Goal: Task Accomplishment & Management: Manage account settings

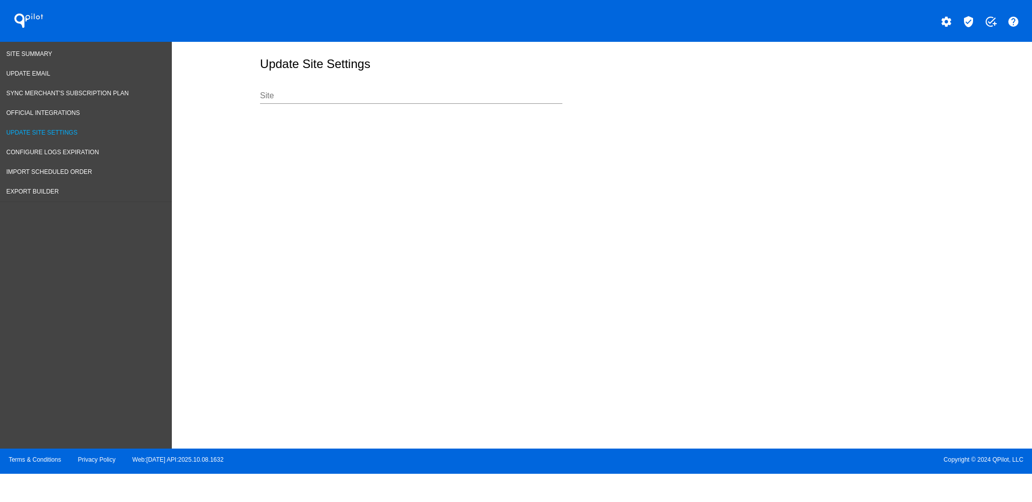
click at [312, 88] on div "Site" at bounding box center [411, 92] width 302 height 23
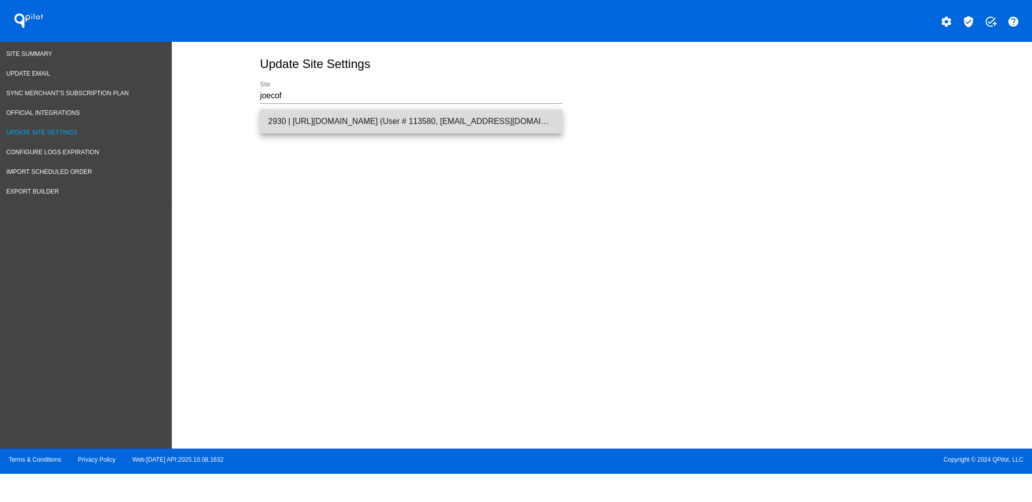
click at [334, 124] on span "2930 | [URL][DOMAIN_NAME] (User # 113580, [EMAIL_ADDRESS][DOMAIN_NAME]) - Produ…" at bounding box center [411, 121] width 286 height 24
type input "2930 | [URL][DOMAIN_NAME] (User # 113580, [EMAIL_ADDRESS][DOMAIN_NAME]) - Produ…"
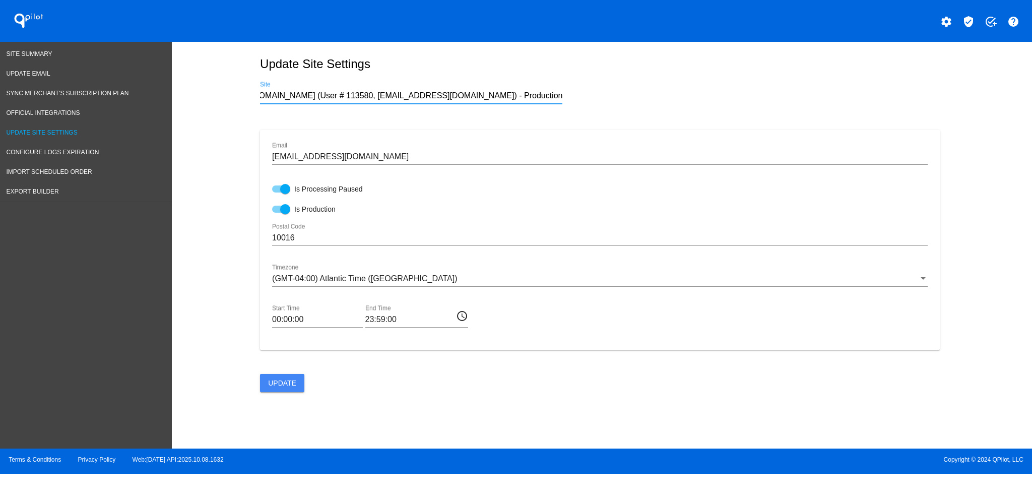
click at [283, 193] on div at bounding box center [285, 189] width 10 height 10
click at [277, 193] on input "Is Processing Paused" at bounding box center [277, 193] width 1 height 1
checkbox input "false"
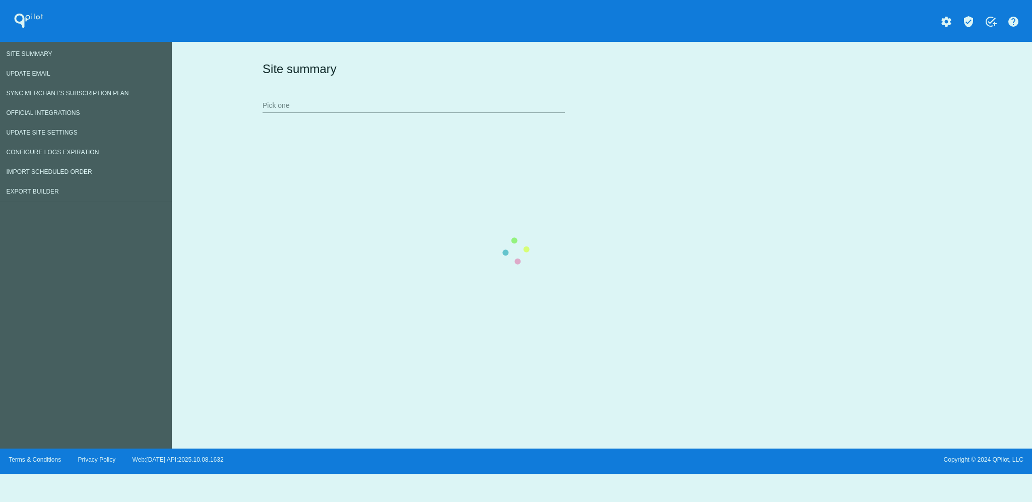
click at [341, 108] on div "Site summary Pick one" at bounding box center [600, 87] width 680 height 70
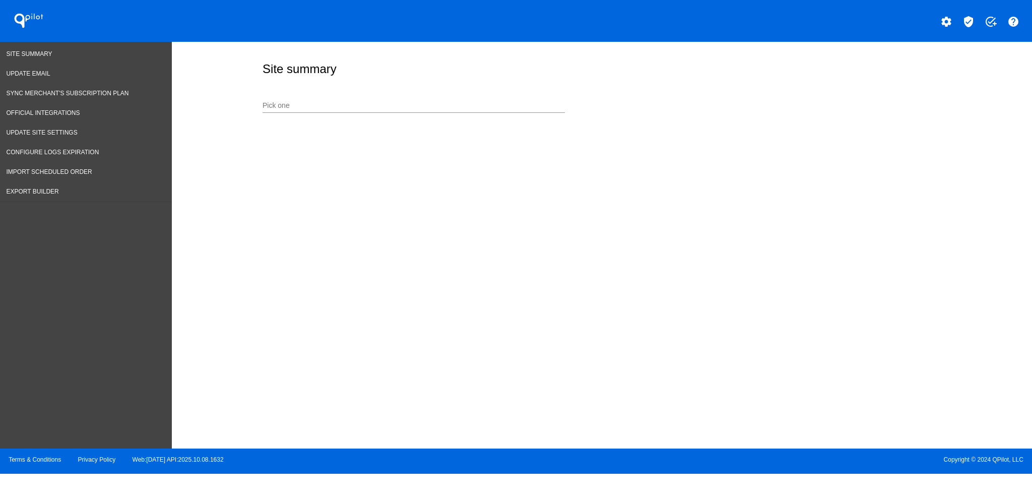
click at [407, 101] on div "Pick one" at bounding box center [414, 103] width 302 height 20
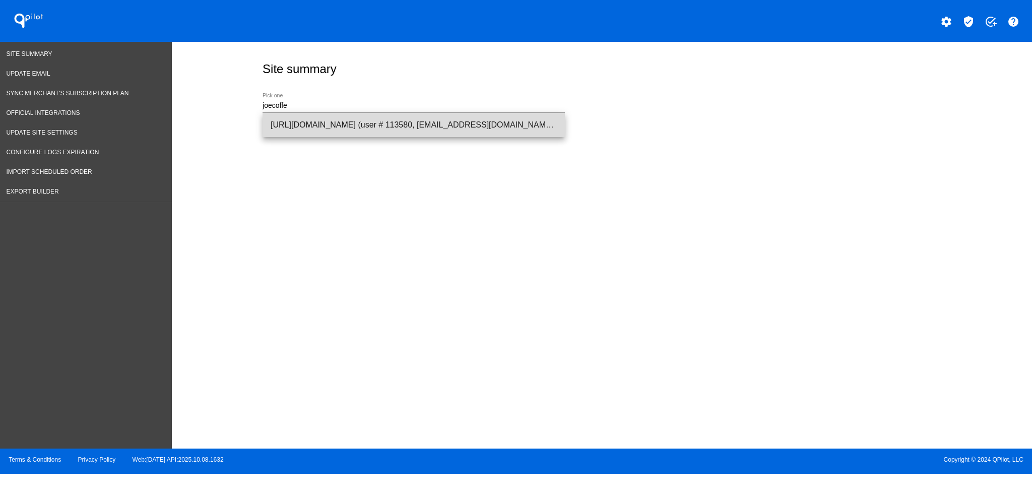
click at [437, 133] on span "[URL][DOMAIN_NAME] (user # 113580, [EMAIL_ADDRESS][DOMAIN_NAME]) - Production" at bounding box center [414, 125] width 286 height 24
type input "[URL][DOMAIN_NAME] (user # 113580, [EMAIL_ADDRESS][DOMAIN_NAME]) - Production"
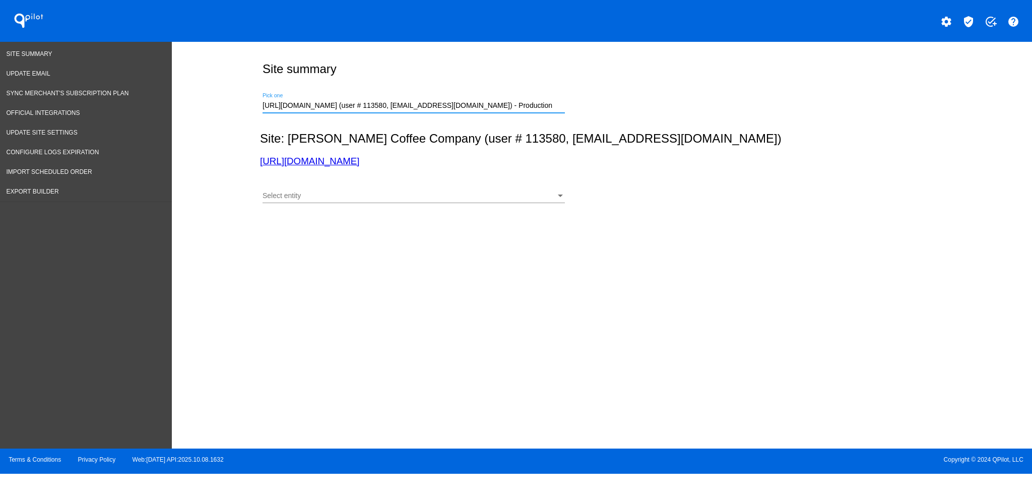
click at [430, 204] on div "Select entity Select entity" at bounding box center [414, 197] width 302 height 29
click at [420, 199] on div "Select entity" at bounding box center [409, 196] width 293 height 8
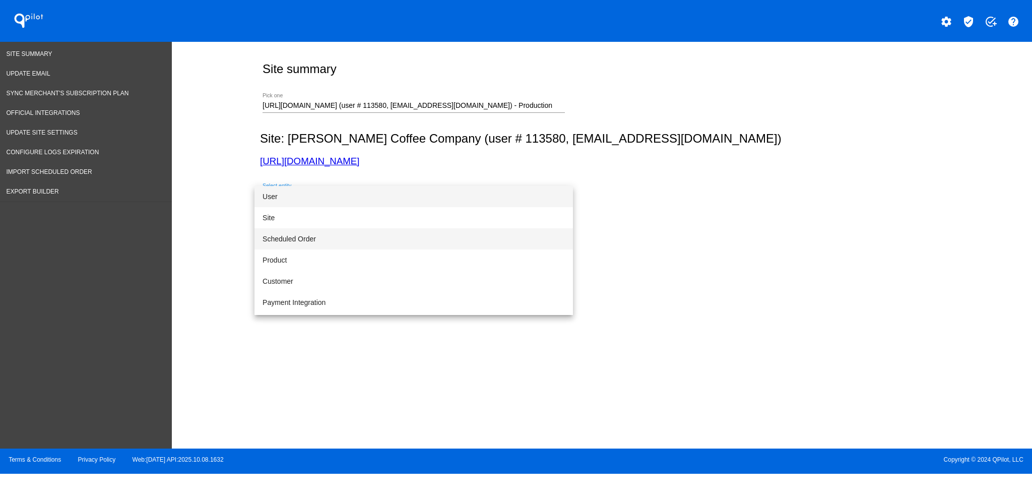
click at [391, 238] on span "Scheduled Order" at bounding box center [414, 238] width 302 height 21
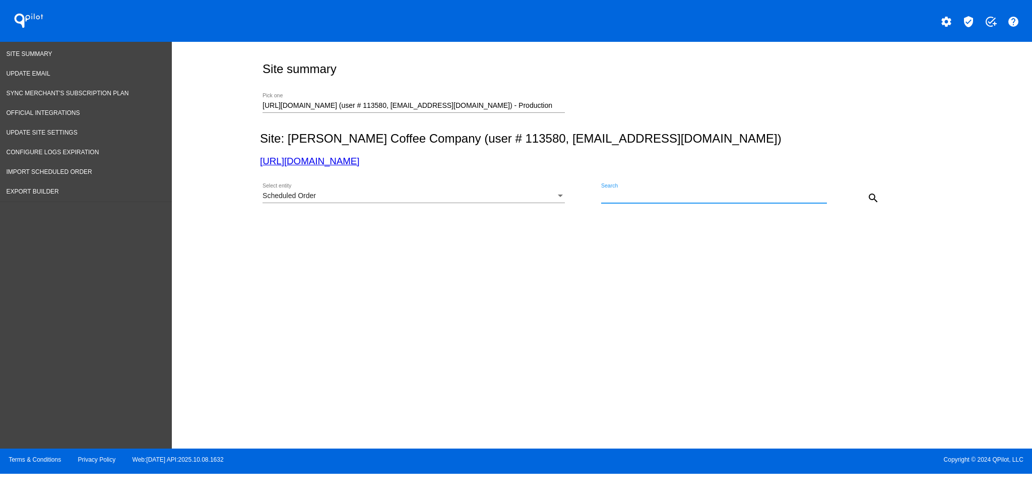
click at [679, 195] on input "Search" at bounding box center [714, 196] width 226 height 8
type input "1032393"
click at [463, 188] on div "Scheduled Order Select entity" at bounding box center [414, 193] width 302 height 20
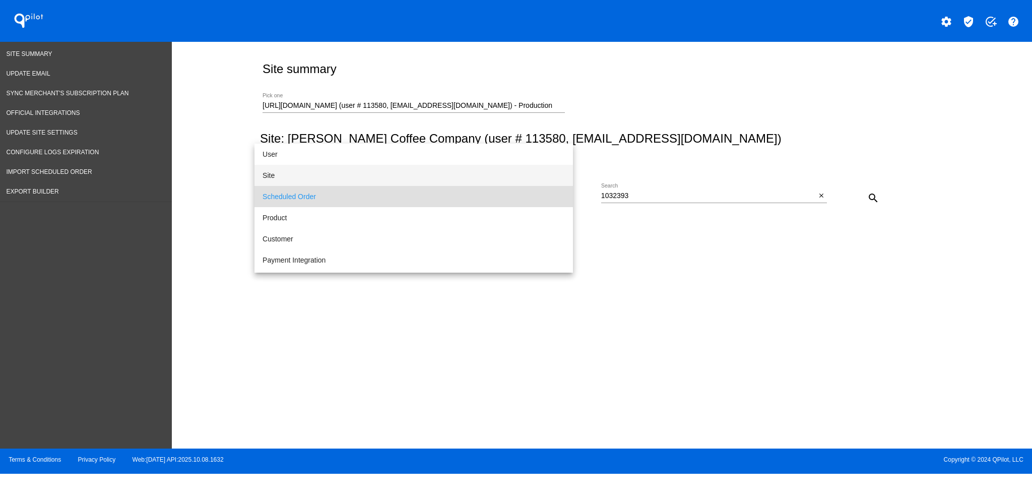
click at [446, 172] on span "Site" at bounding box center [414, 175] width 302 height 21
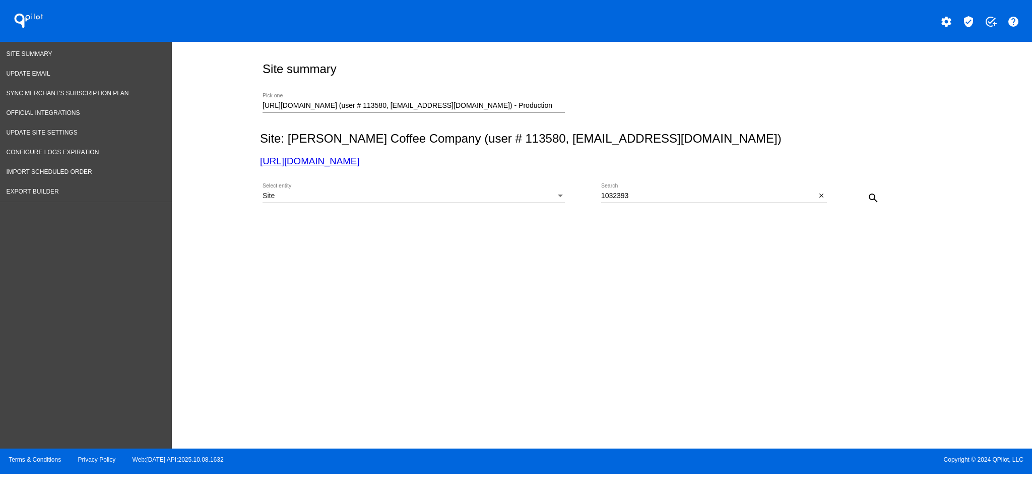
click at [900, 194] on div "Site Select entity 1032393 Search close search" at bounding box center [600, 194] width 680 height 36
click at [873, 198] on mat-icon "search" at bounding box center [873, 198] width 12 height 12
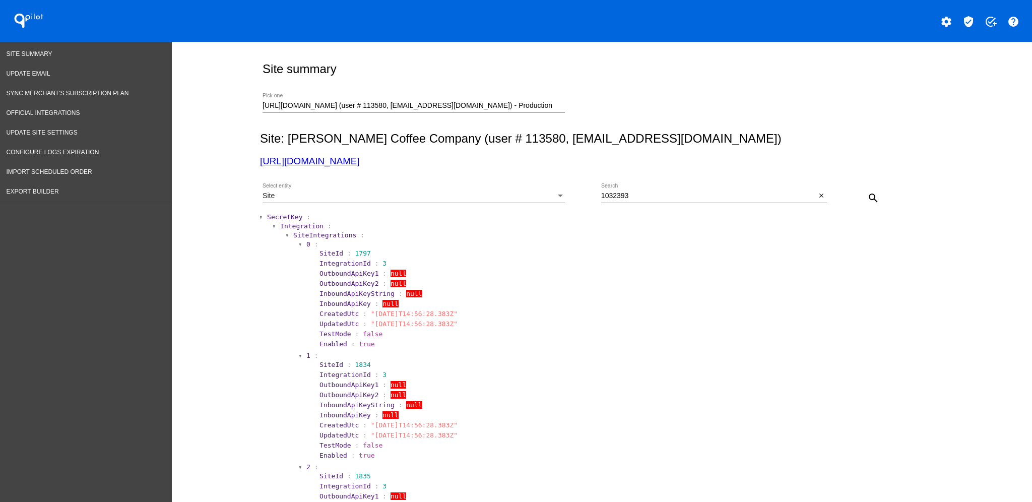
click at [295, 214] on section "SecretKey :" at bounding box center [602, 217] width 671 height 8
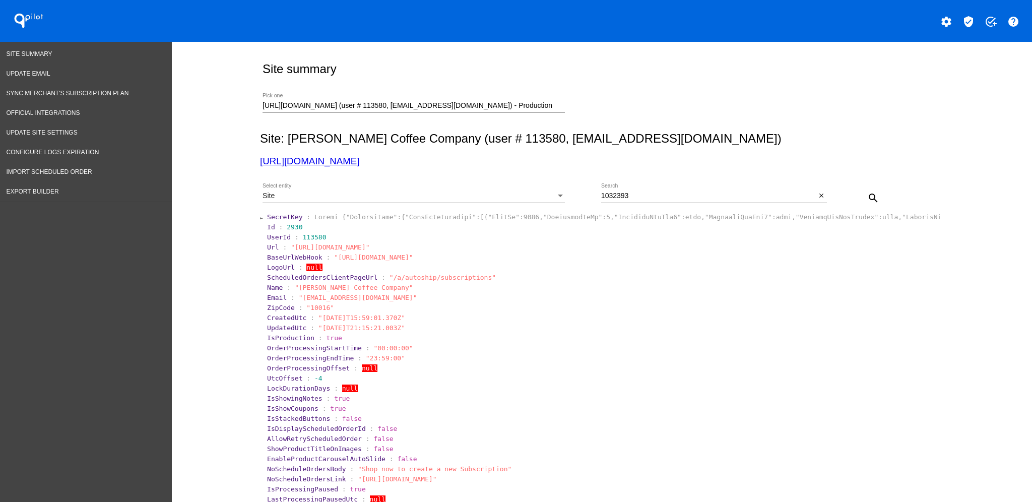
scroll to position [67, 0]
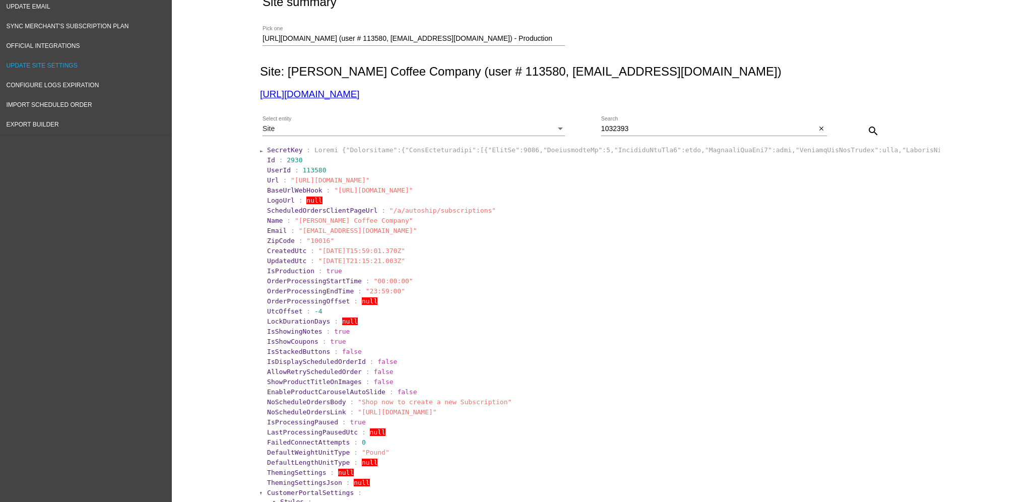
click at [54, 64] on span "Update Site Settings" at bounding box center [42, 65] width 71 height 7
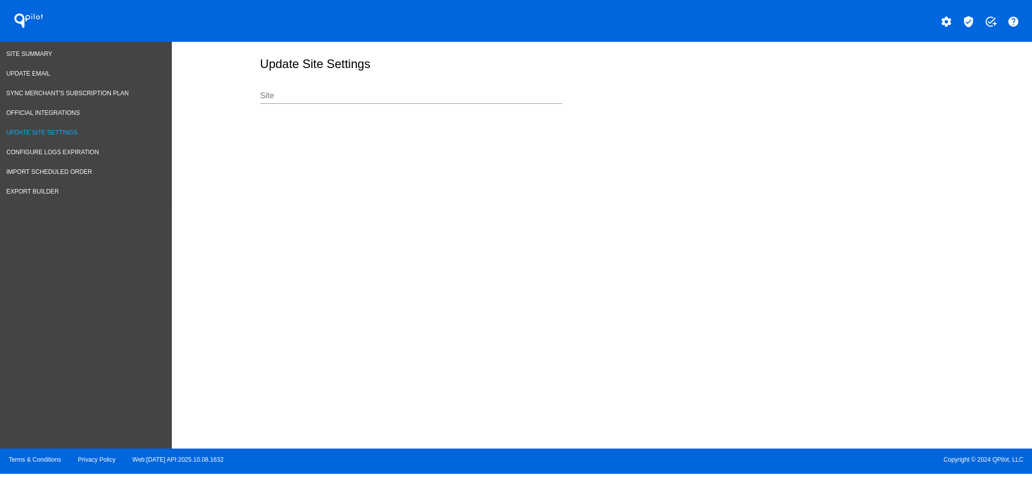
click at [323, 100] on input "Site" at bounding box center [411, 95] width 302 height 9
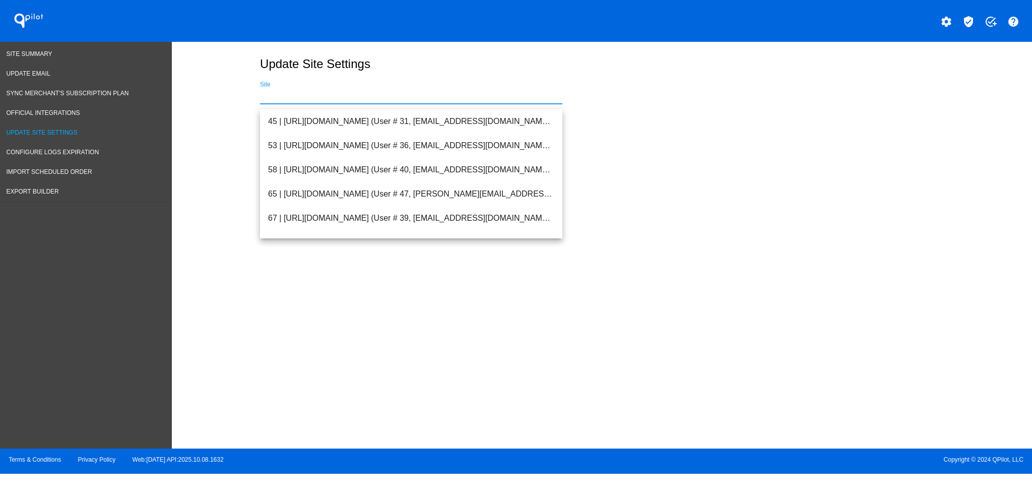
paste input "[URL][DOMAIN_NAME]"
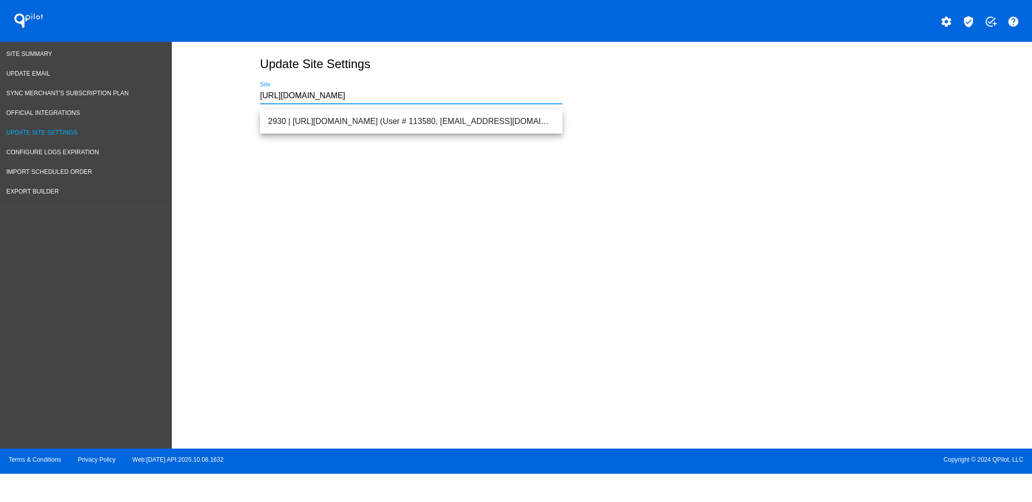
click at [452, 104] on div "[URL][DOMAIN_NAME] Site" at bounding box center [411, 92] width 302 height 23
click at [463, 121] on span "2930 | [URL][DOMAIN_NAME] (User # 113580, [EMAIL_ADDRESS][DOMAIN_NAME]) - Produ…" at bounding box center [411, 121] width 286 height 24
type input "2930 | [URL][DOMAIN_NAME] (User # 113580, [EMAIL_ADDRESS][DOMAIN_NAME]) - Produ…"
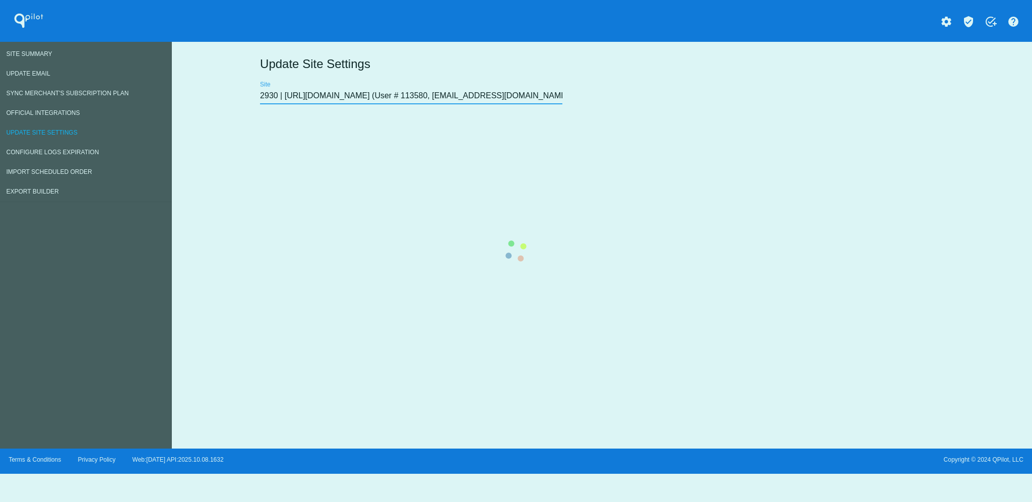
scroll to position [0, 64]
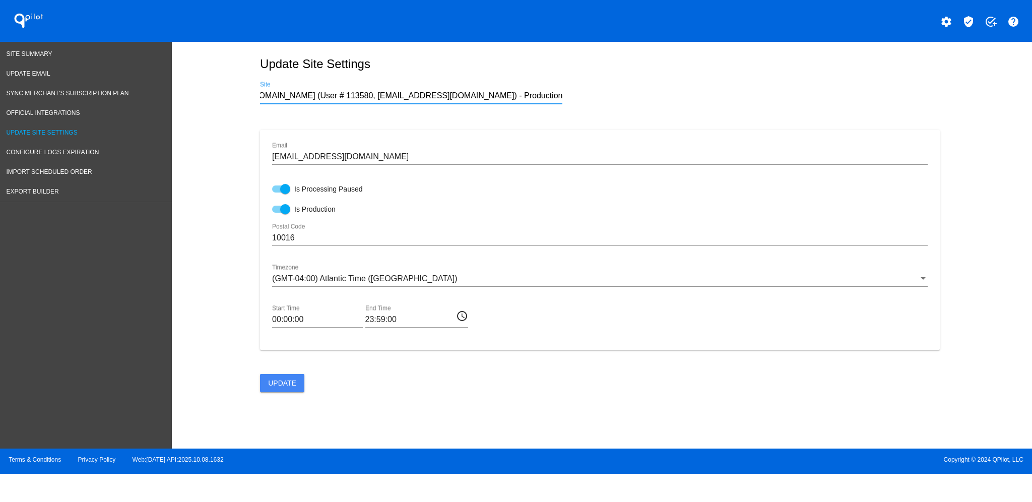
click at [276, 193] on div at bounding box center [281, 188] width 18 height 7
click at [277, 193] on input "Is Processing Paused" at bounding box center [277, 193] width 1 height 1
checkbox input "false"
click at [285, 387] on span "Update" at bounding box center [282, 383] width 28 height 8
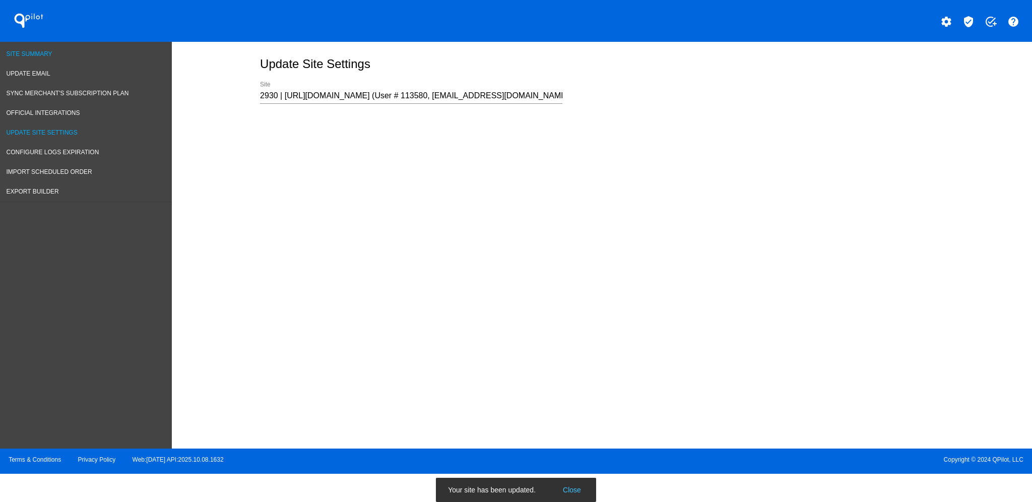
click at [22, 55] on span "Site Summary" at bounding box center [30, 53] width 46 height 7
